Goal: Find specific page/section: Find specific page/section

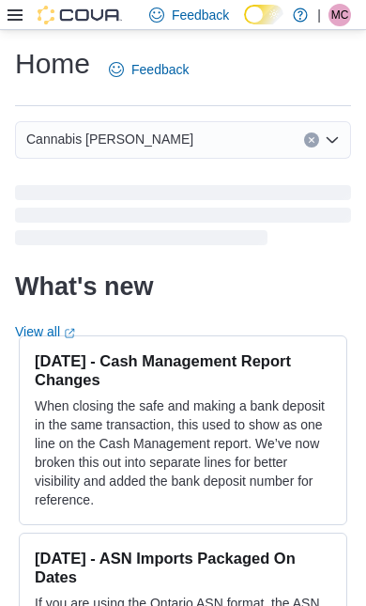
click at [17, 21] on icon at bounding box center [15, 14] width 15 height 11
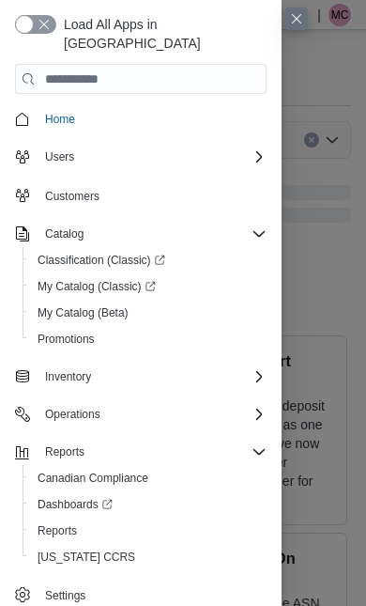
click at [76, 279] on span "My Catalog (Classic)" at bounding box center [97, 286] width 118 height 15
